Goal: Information Seeking & Learning: Learn about a topic

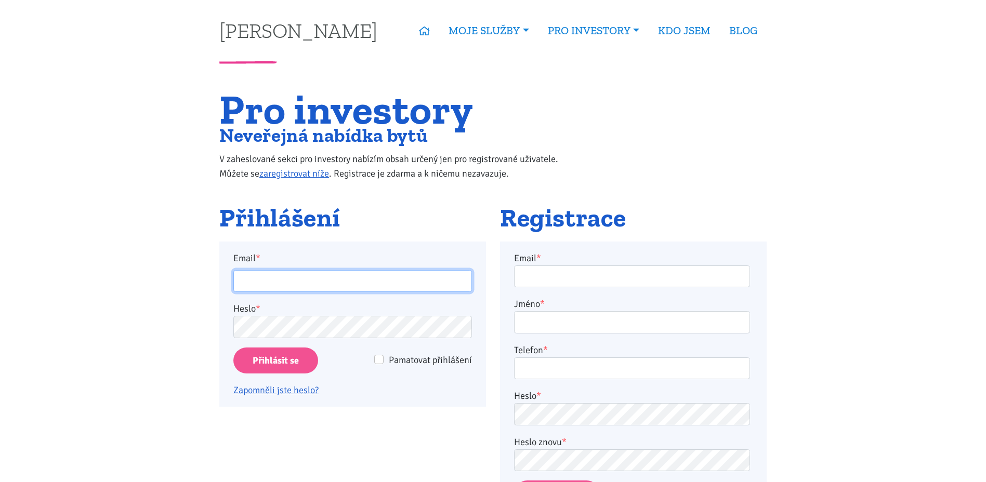
click at [346, 281] on input "Email *" at bounding box center [352, 281] width 239 height 22
type input "jarek.palka@post.cz"
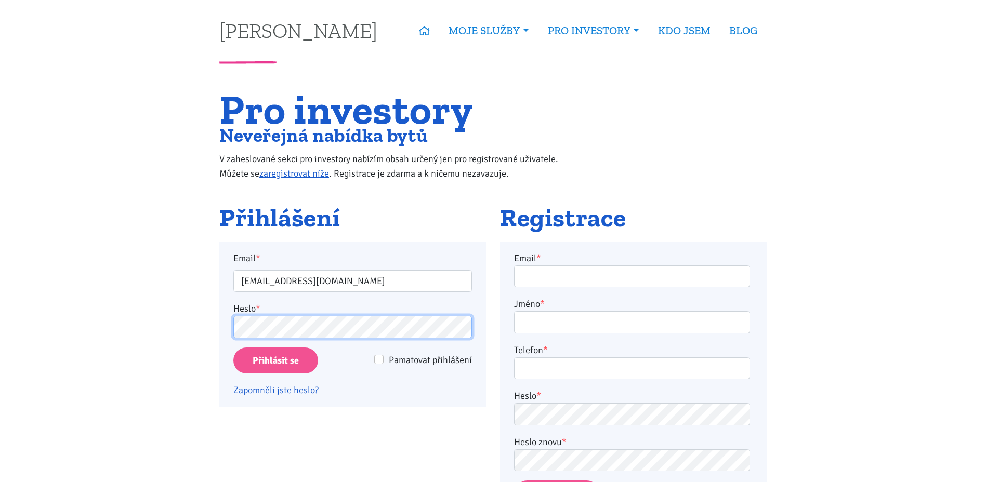
click at [233, 348] on input "Přihlásit se" at bounding box center [275, 361] width 85 height 27
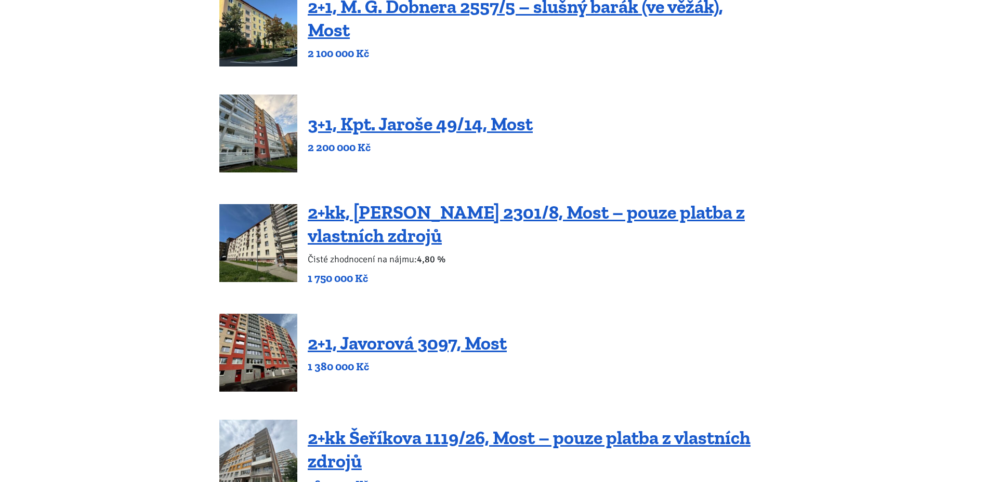
scroll to position [104, 0]
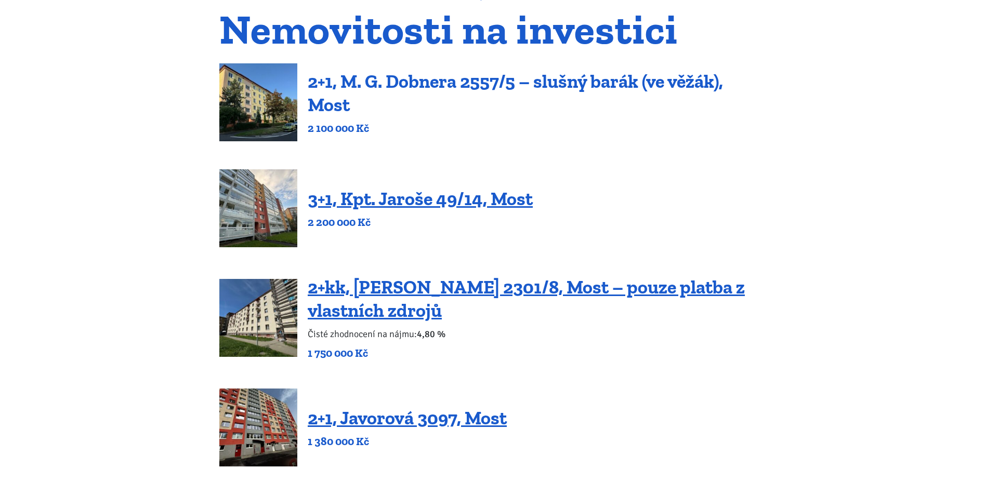
click at [419, 79] on link "2+1, M. G. Dobnera 2557/5 – slušný barák (ve věžák), Most" at bounding box center [515, 93] width 415 height 46
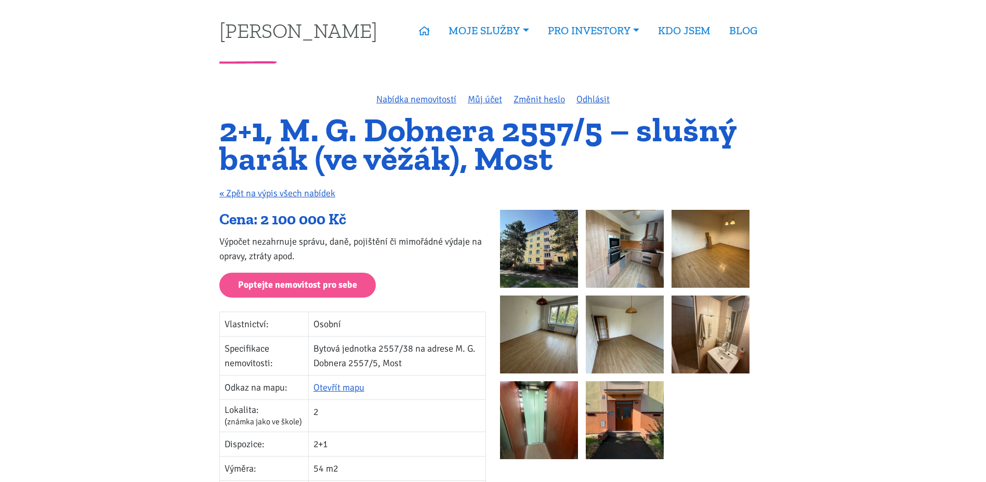
click at [719, 327] on img at bounding box center [710, 335] width 78 height 78
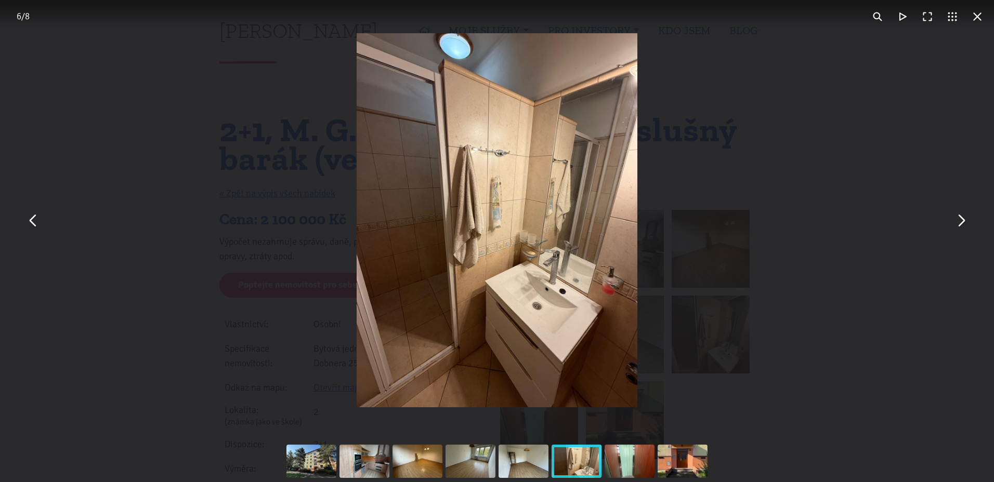
click at [977, 17] on button "You can close this modal content with the ESC key" at bounding box center [976, 16] width 25 height 25
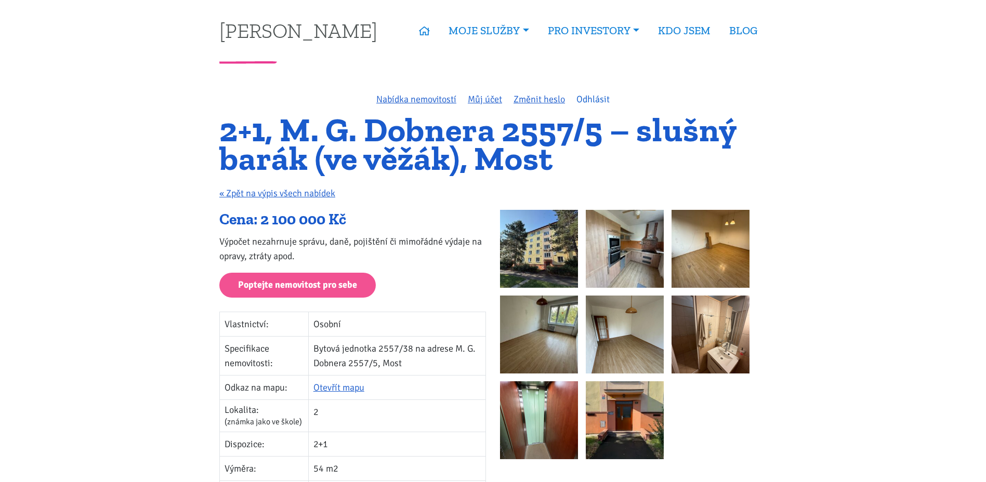
click at [597, 101] on link "Odhlásit" at bounding box center [592, 99] width 33 height 11
